Goal: Go to known website: Access a specific website the user already knows

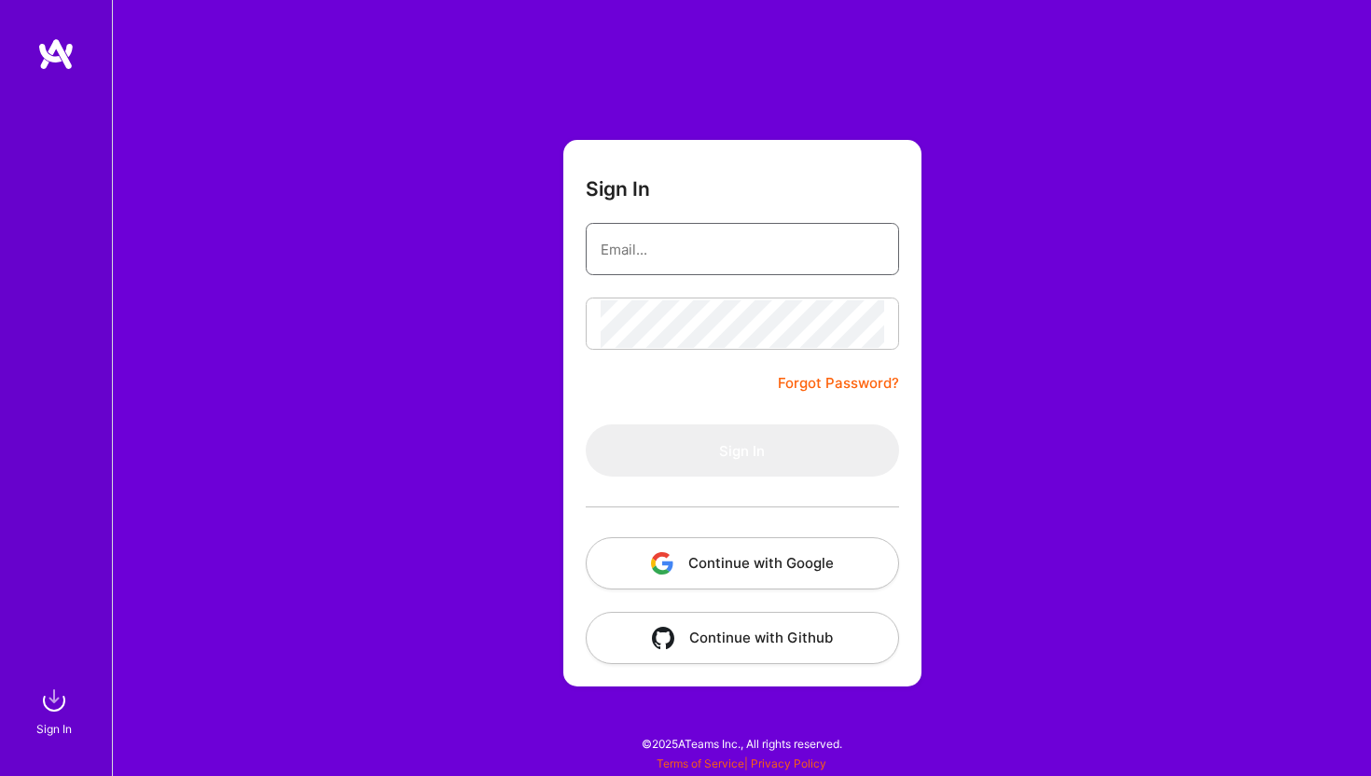
type input "[EMAIL_ADDRESS][DOMAIN_NAME]"
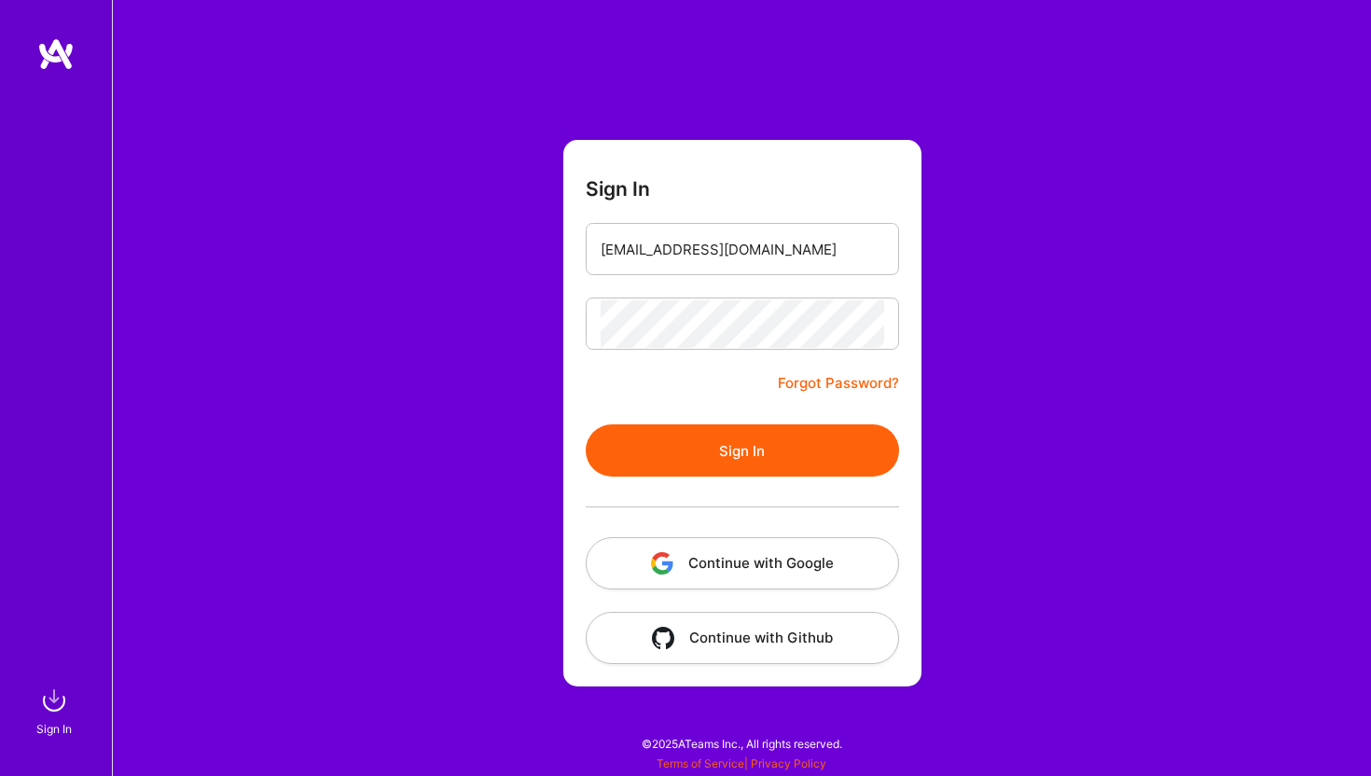
click at [755, 572] on button "Continue with Google" at bounding box center [742, 563] width 313 height 52
